Goal: Information Seeking & Learning: Learn about a topic

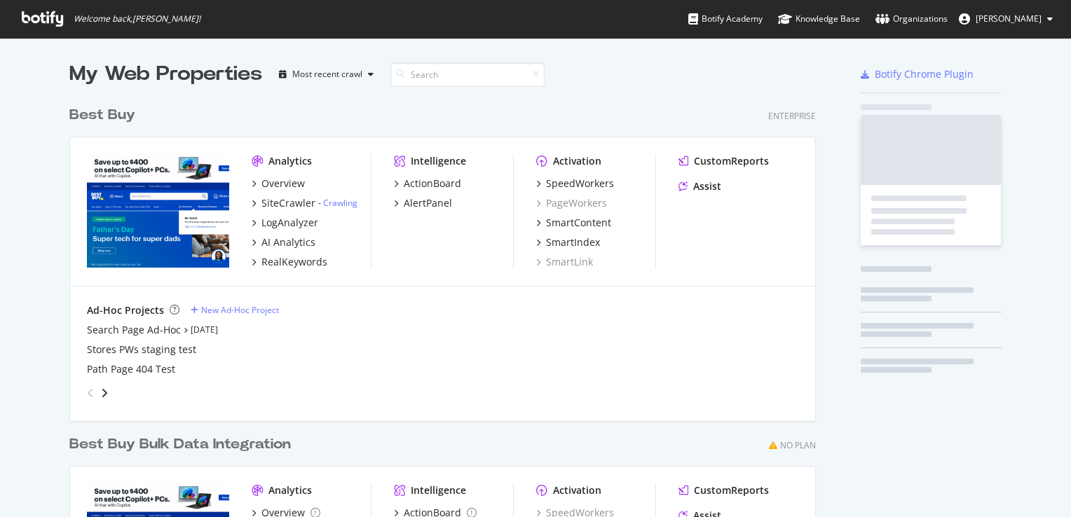
scroll to position [507, 1049]
click at [286, 205] on div "SiteCrawler" at bounding box center [288, 203] width 54 height 14
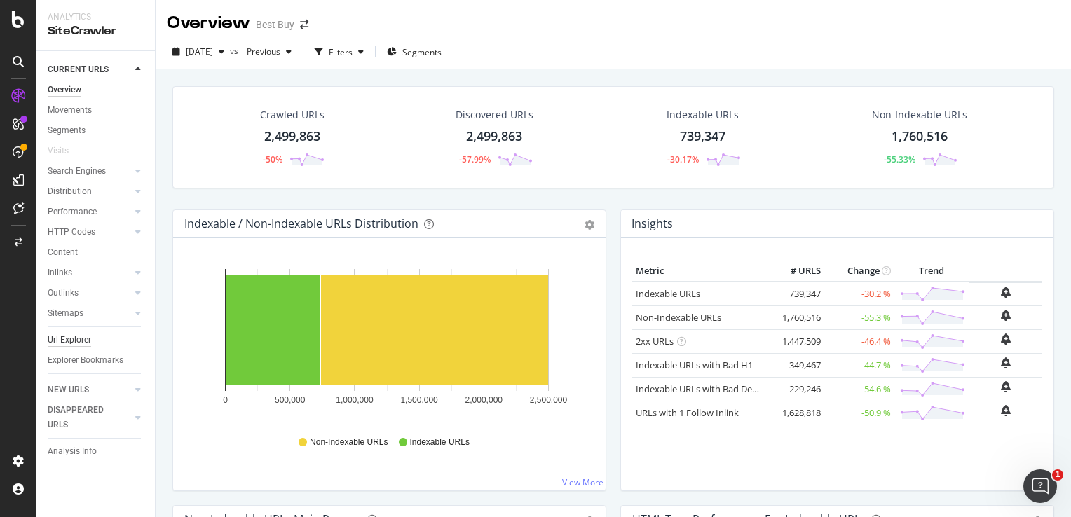
click at [89, 335] on div "Url Explorer" at bounding box center [69, 340] width 43 height 15
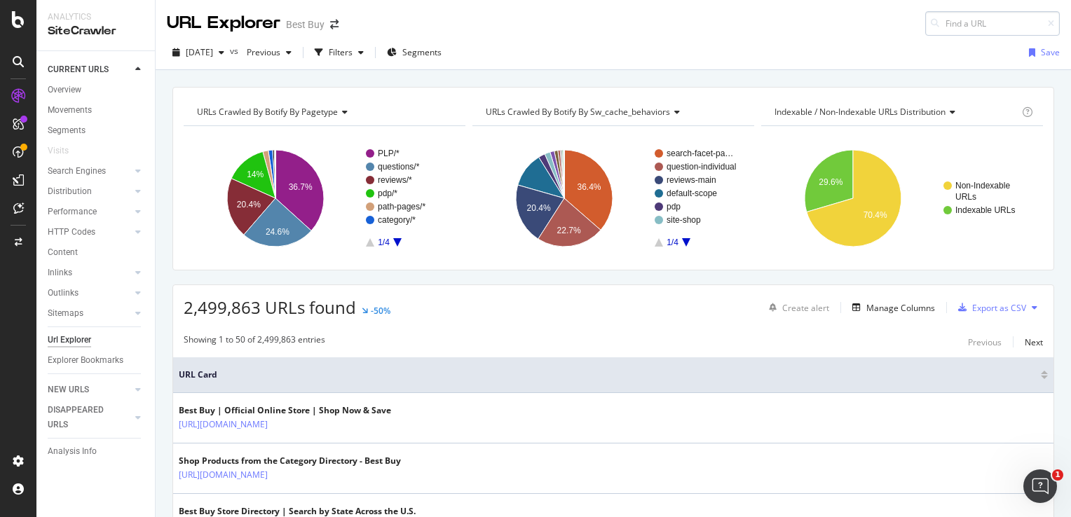
click at [942, 20] on input at bounding box center [992, 23] width 135 height 25
drag, startPoint x: 974, startPoint y: 22, endPoint x: 808, endPoint y: 5, distance: 167.0
click at [808, 5] on div "URL Explorer Best Buy [URL][DOMAIN_NAME]" at bounding box center [613, 18] width 915 height 36
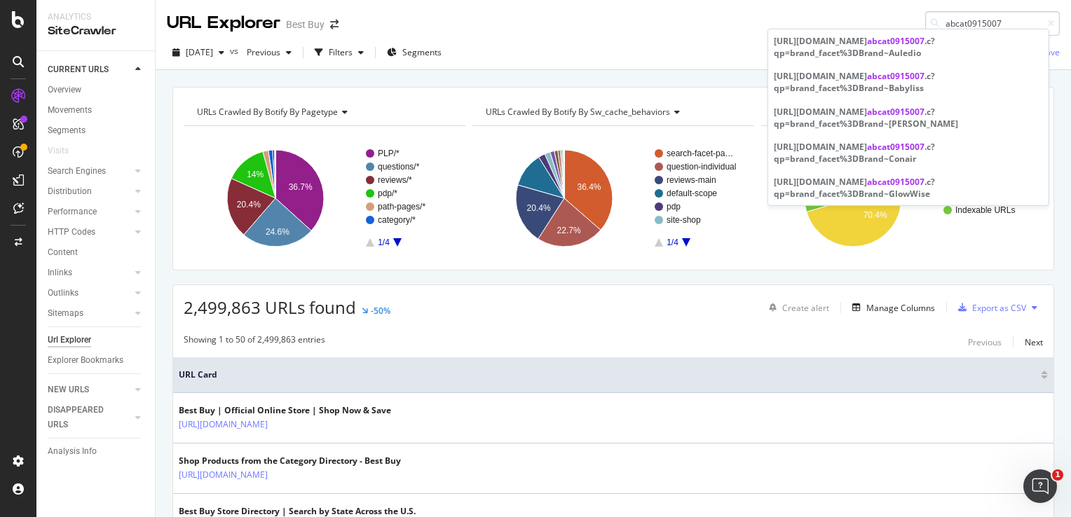
click at [940, 18] on input "abcat0915007" at bounding box center [992, 23] width 135 height 25
click at [933, 24] on input "abcat0915007" at bounding box center [992, 23] width 135 height 25
click at [981, 15] on input "abcat0915007" at bounding box center [992, 23] width 135 height 25
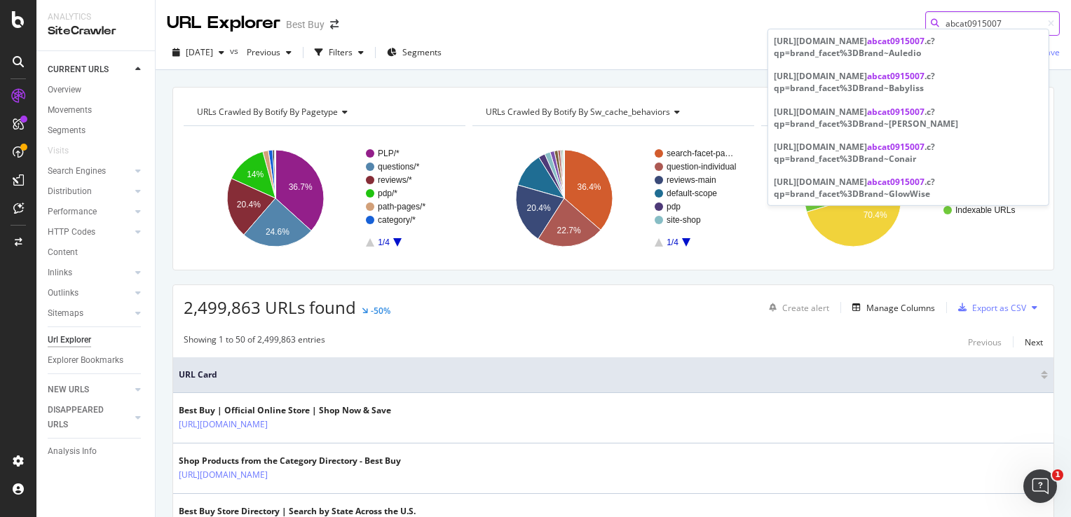
paste input "8"
type input "abcat0915008"
click at [213, 55] on span "[DATE]" at bounding box center [199, 52] width 27 height 12
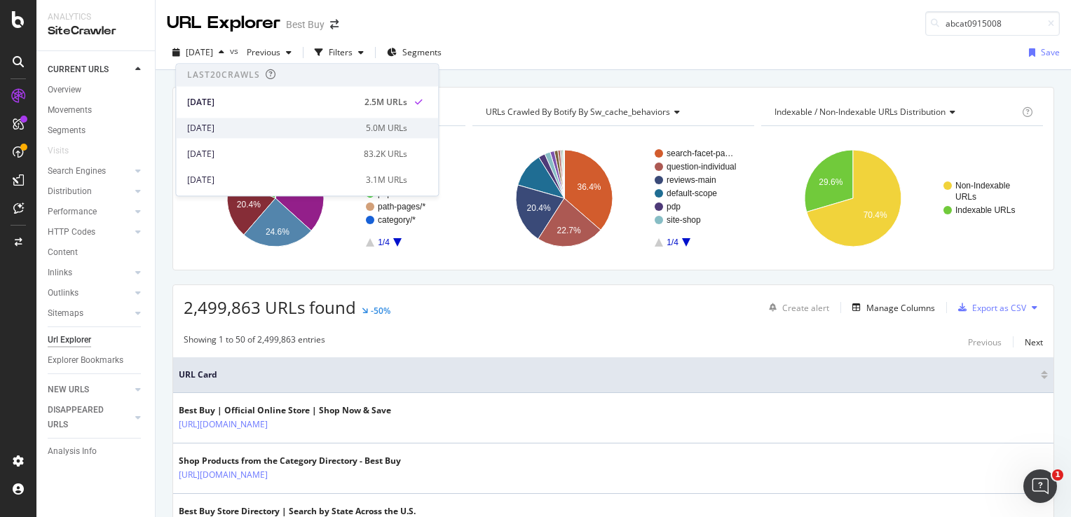
click at [233, 123] on div "[DATE]" at bounding box center [272, 128] width 170 height 13
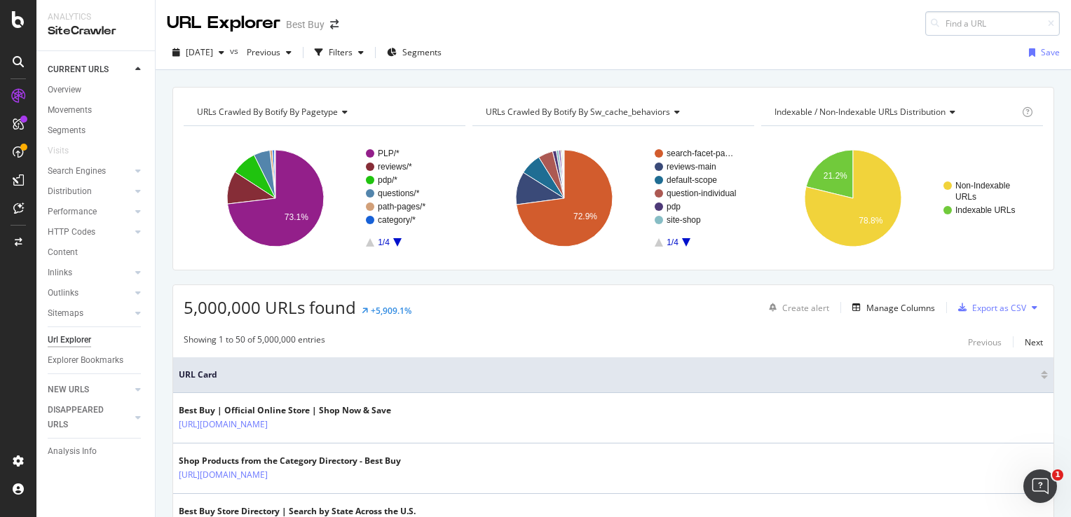
click at [954, 26] on input at bounding box center [992, 23] width 135 height 25
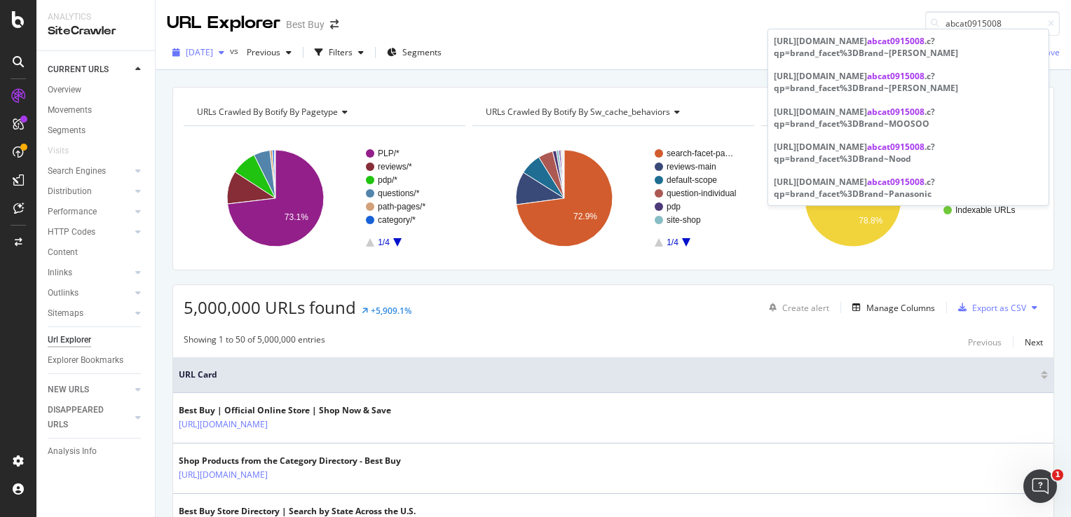
type input "abcat0915008"
click at [213, 57] on span "[DATE]" at bounding box center [199, 52] width 27 height 12
click at [955, 27] on input "abcat0915008" at bounding box center [992, 23] width 135 height 25
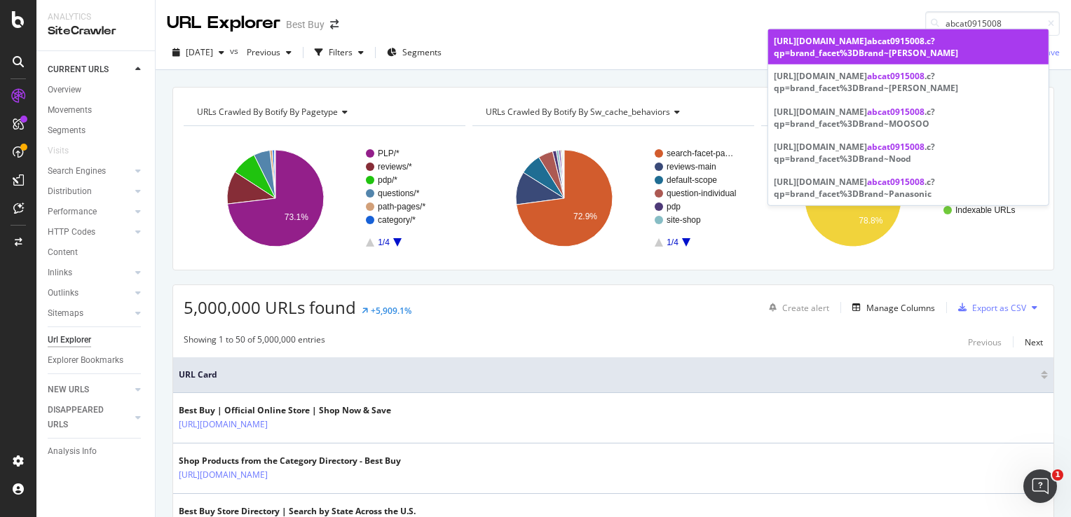
click at [938, 60] on link "[URL][DOMAIN_NAME] abcat0915008 .c?qp=brand_facet%3DBrand~[PERSON_NAME]" at bounding box center [908, 46] width 280 height 35
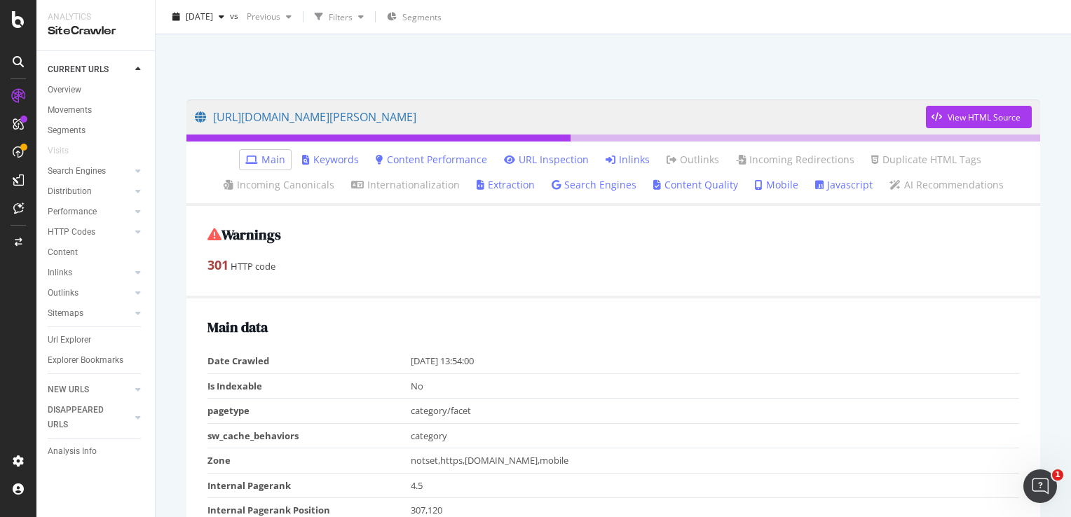
scroll to position [70, 0]
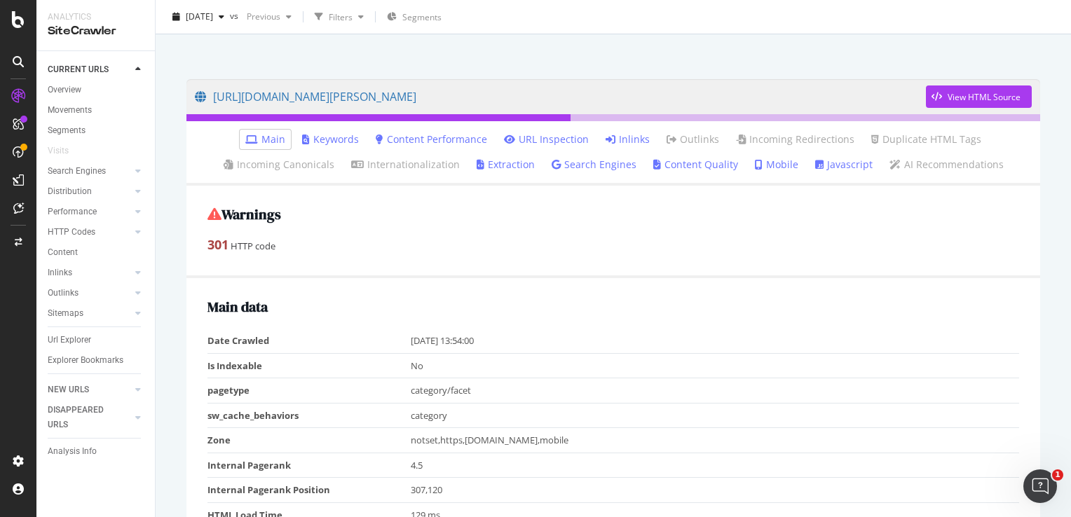
click at [611, 134] on link "Inlinks" at bounding box center [628, 139] width 44 height 14
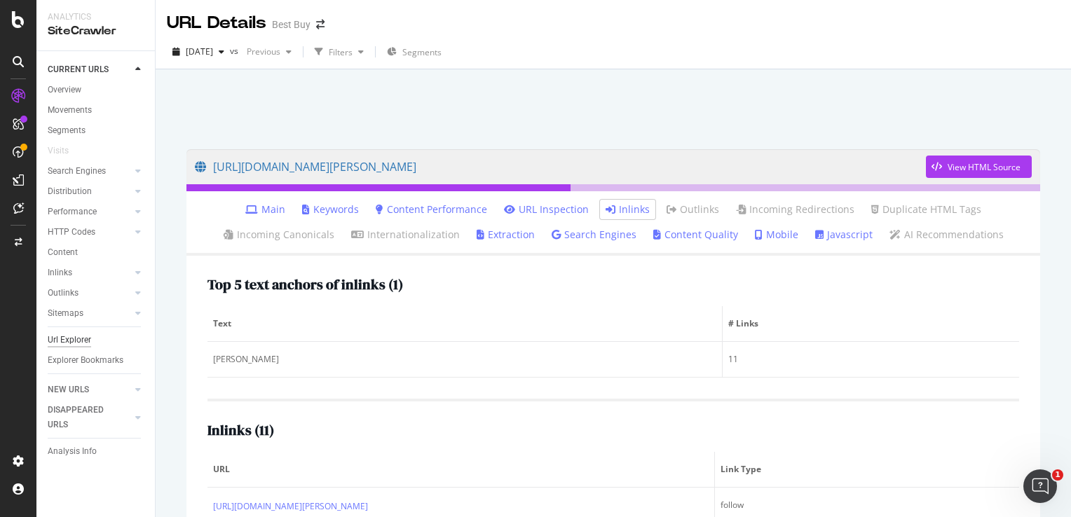
click at [87, 334] on div "Url Explorer" at bounding box center [69, 340] width 43 height 15
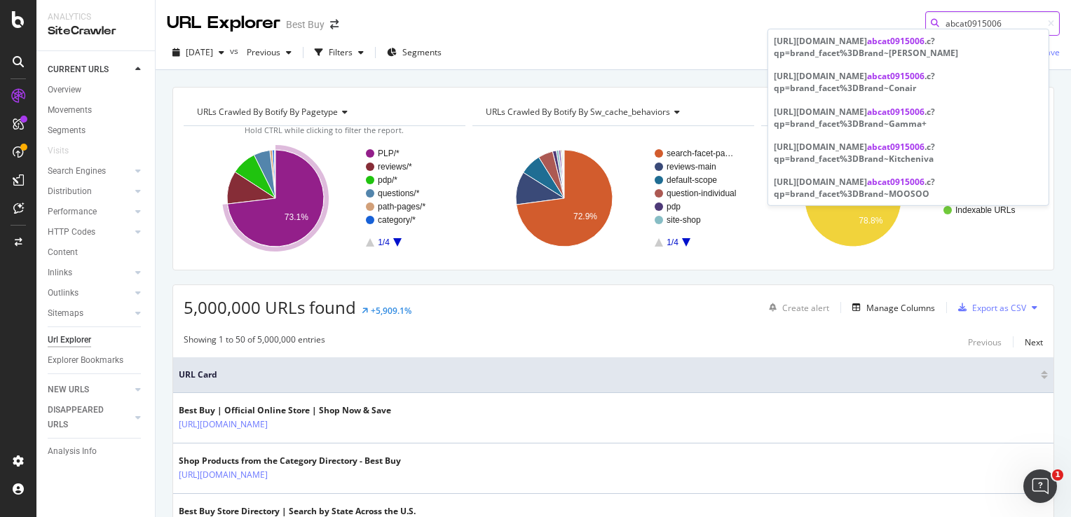
click at [943, 22] on input "abcat0915006" at bounding box center [992, 23] width 135 height 25
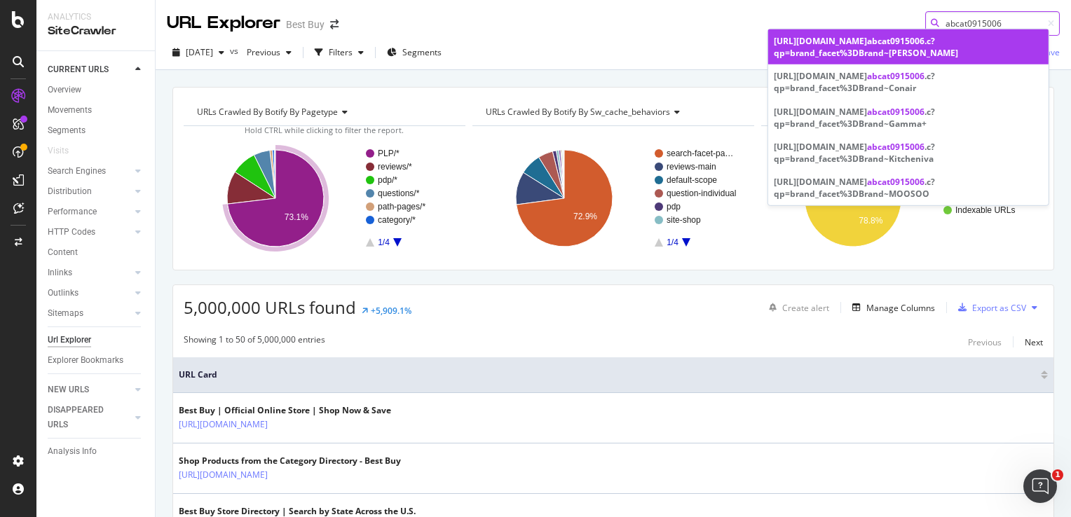
paste input "[URL][DOMAIN_NAME][PERSON_NAME]"
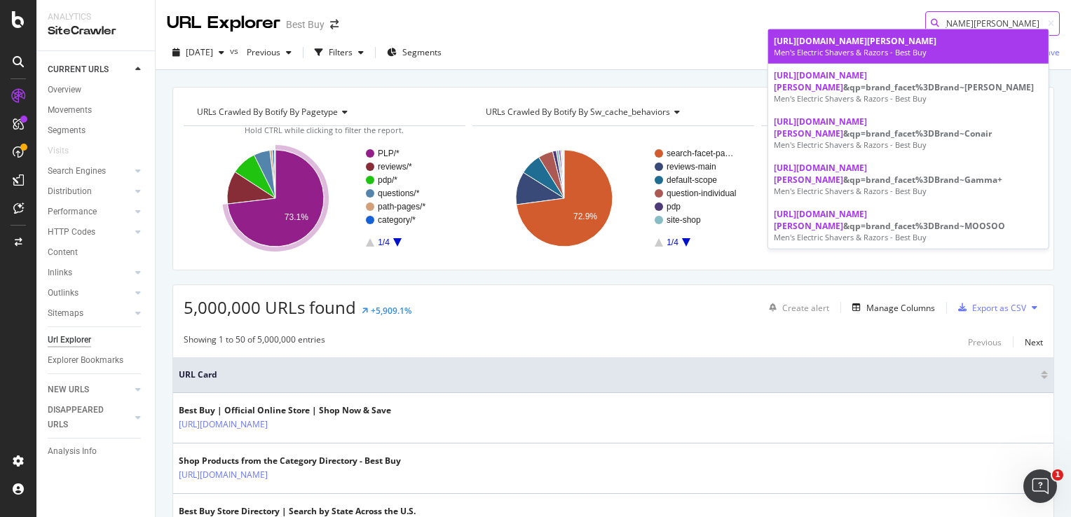
type input "[URL][DOMAIN_NAME][PERSON_NAME]"
click at [909, 47] on span "[URL][DOMAIN_NAME][PERSON_NAME]" at bounding box center [855, 41] width 163 height 12
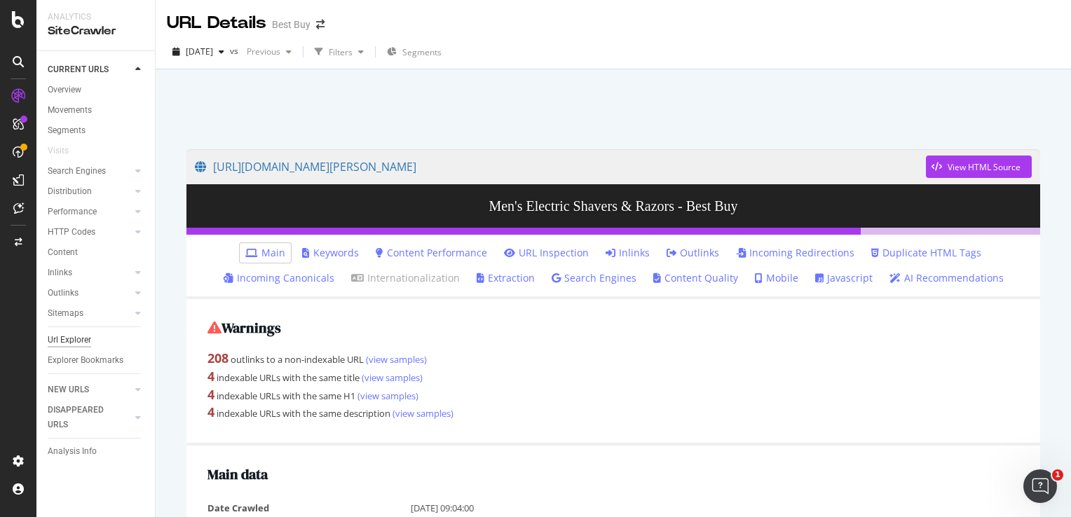
click at [62, 339] on div "Url Explorer" at bounding box center [69, 340] width 43 height 15
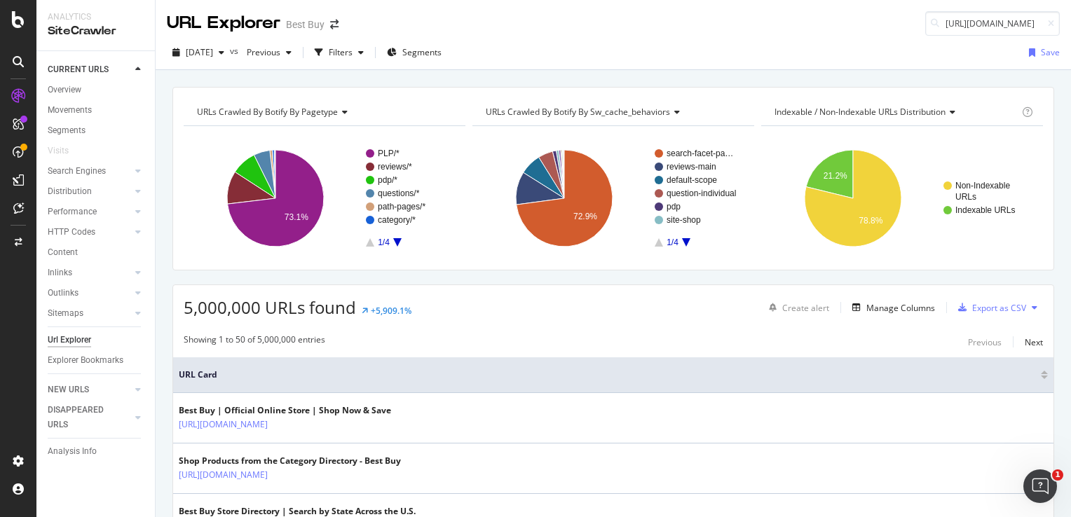
scroll to position [0, 285]
type input "[URL][DOMAIN_NAME]"
click at [224, 51] on icon "button" at bounding box center [222, 52] width 6 height 8
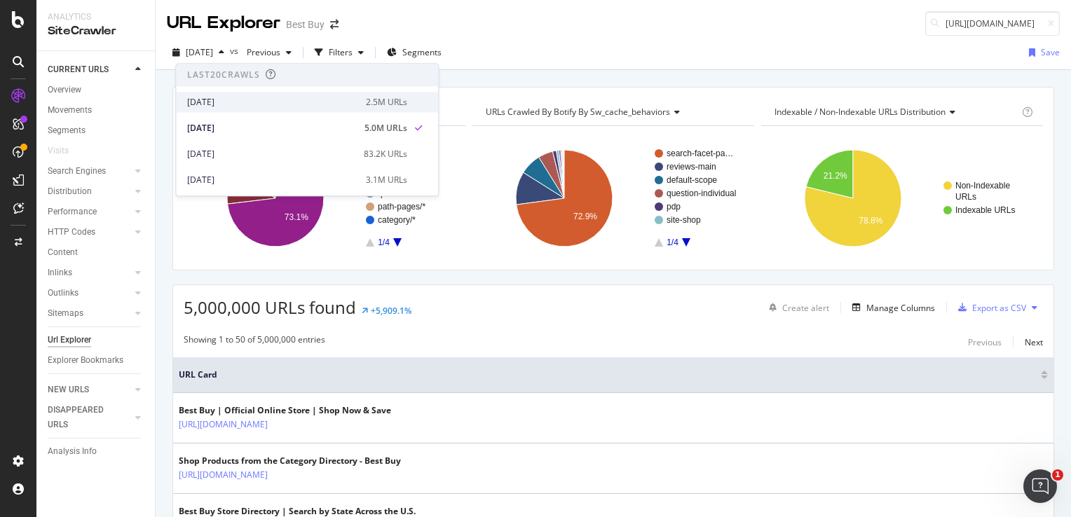
click at [241, 97] on div "[DATE]" at bounding box center [272, 102] width 170 height 13
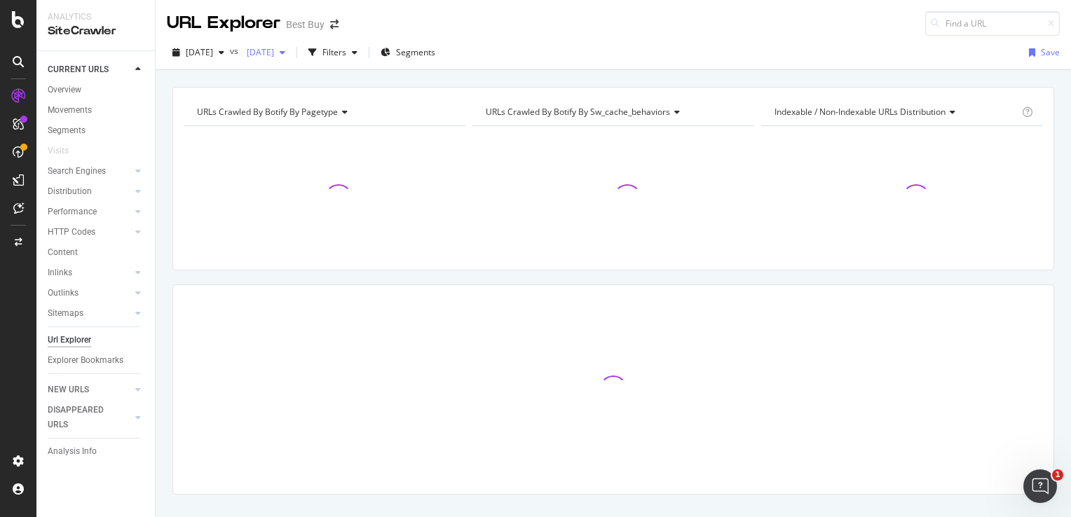
click at [274, 46] on span "[DATE]" at bounding box center [257, 52] width 33 height 12
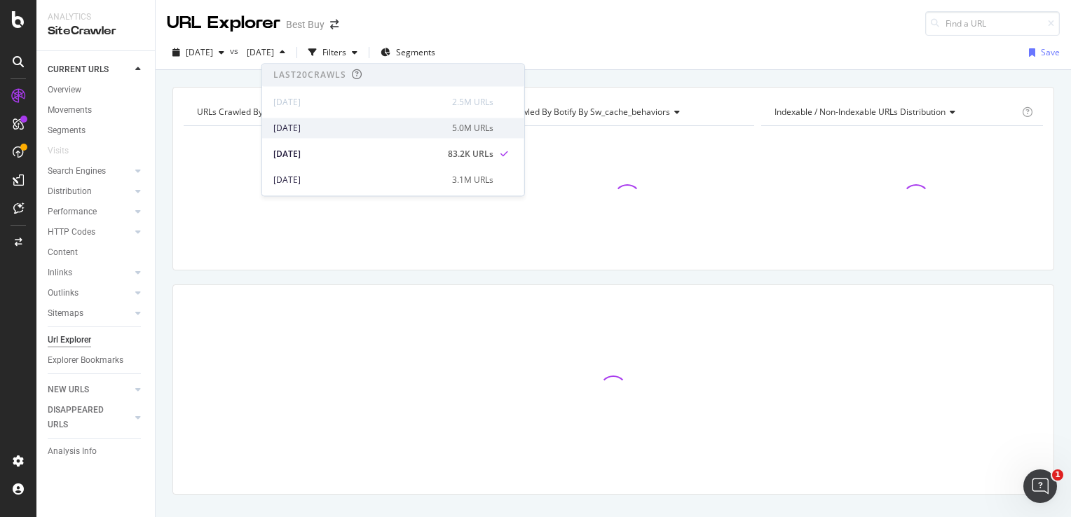
click at [313, 122] on div "[DATE]" at bounding box center [358, 128] width 170 height 13
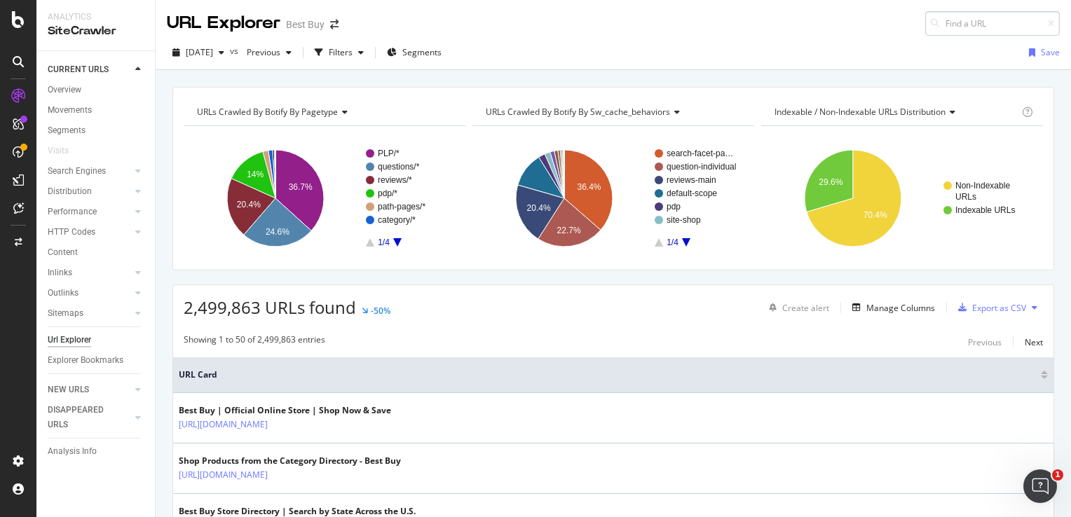
click at [946, 23] on input at bounding box center [992, 23] width 135 height 25
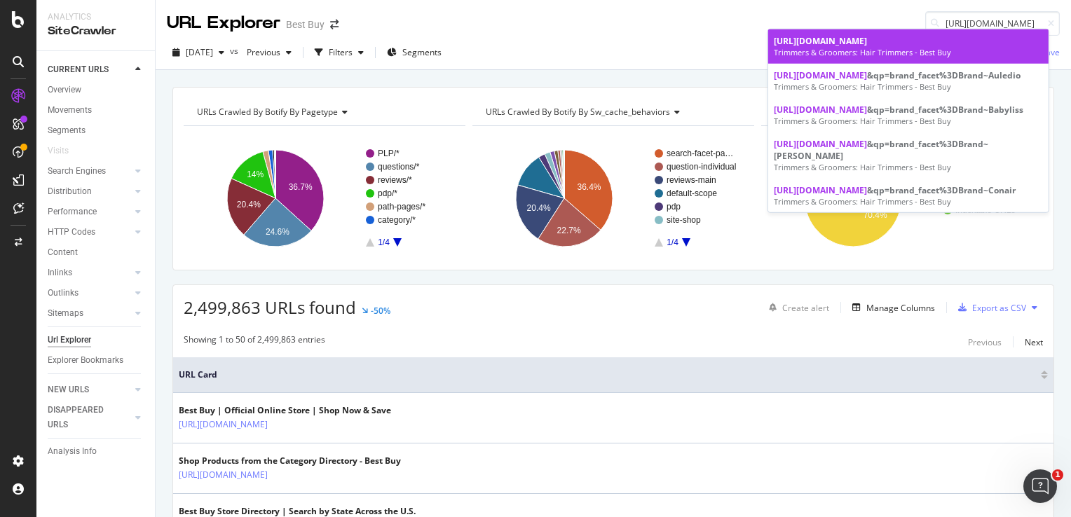
type input "[URL][DOMAIN_NAME]"
click at [890, 58] on div "Trimmers & Groomers: Hair Trimmers - Best Buy" at bounding box center [908, 52] width 269 height 11
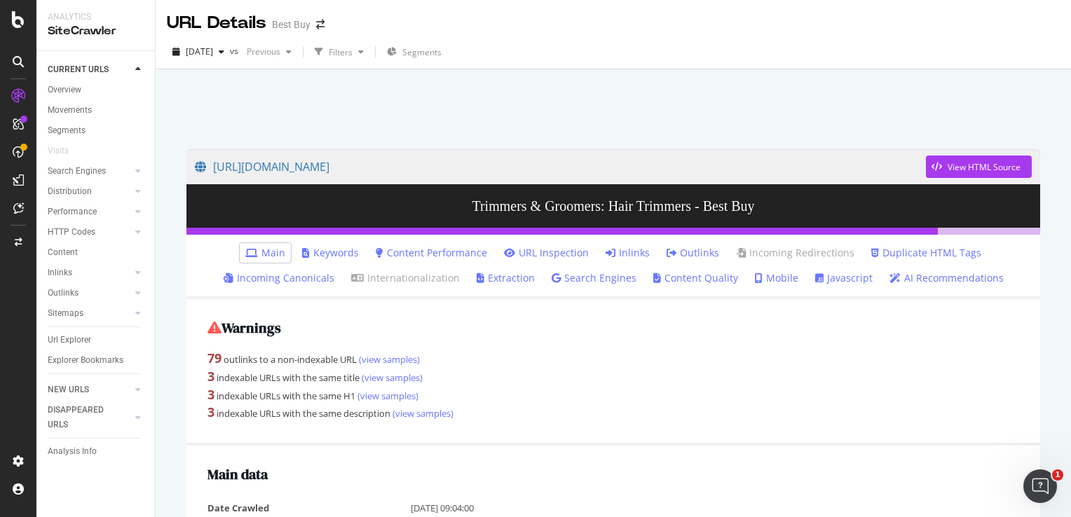
click at [620, 240] on ul "Main Keywords Content Performance URL Inspection Inlinks Outlinks Incoming Redi…" at bounding box center [613, 267] width 854 height 64
click at [620, 248] on link "Inlinks" at bounding box center [628, 253] width 44 height 14
